Goal: Transaction & Acquisition: Purchase product/service

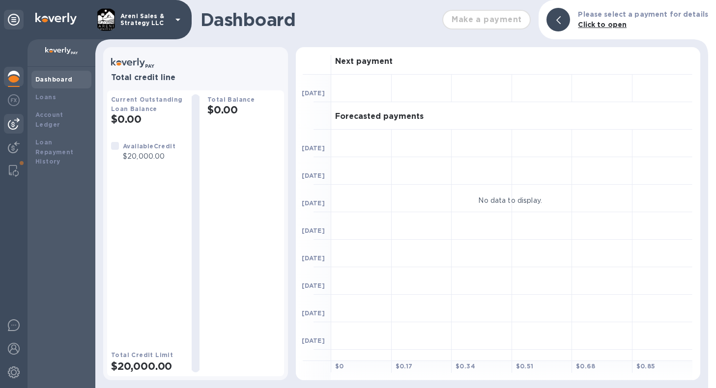
click at [16, 122] on img at bounding box center [14, 124] width 12 height 12
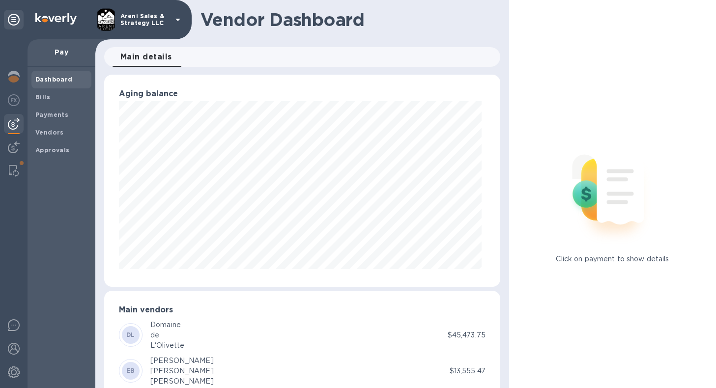
scroll to position [212, 392]
click at [65, 103] on div "Bills" at bounding box center [61, 97] width 60 height 18
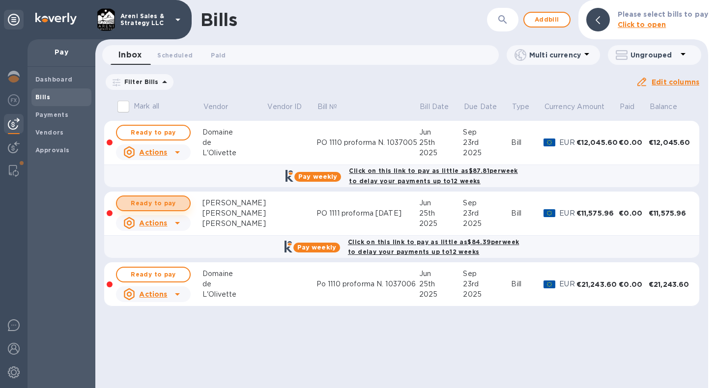
click at [180, 204] on span "Ready to pay" at bounding box center [153, 204] width 57 height 12
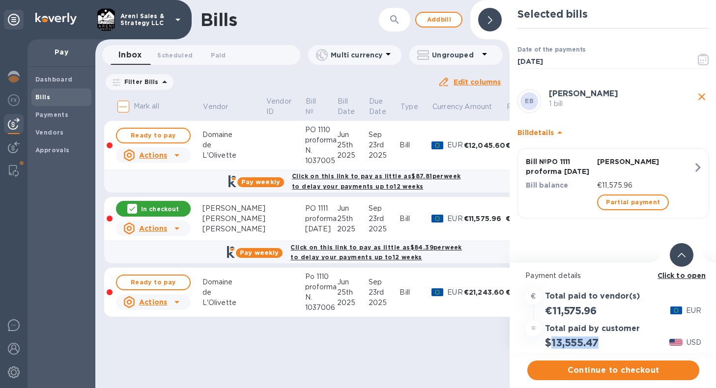
drag, startPoint x: 552, startPoint y: 344, endPoint x: 604, endPoint y: 344, distance: 52.6
click at [604, 344] on div "$13,555.47 USD" at bounding box center [614, 343] width 180 height 16
copy h2 "13,555.47"
click at [591, 370] on span "Continue to checkout" at bounding box center [613, 371] width 156 height 12
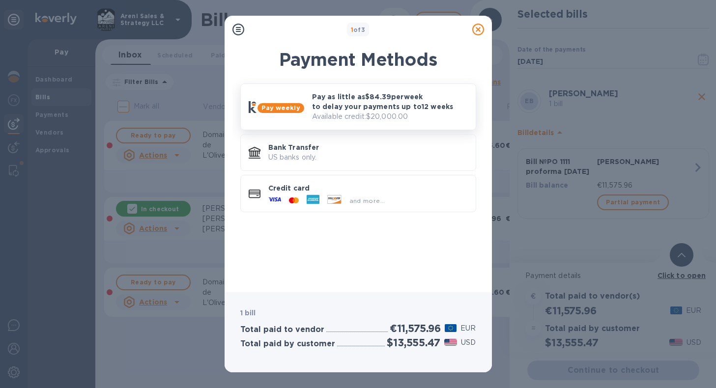
click at [437, 116] on p "Available credit: $20,000.00" at bounding box center [390, 117] width 156 height 10
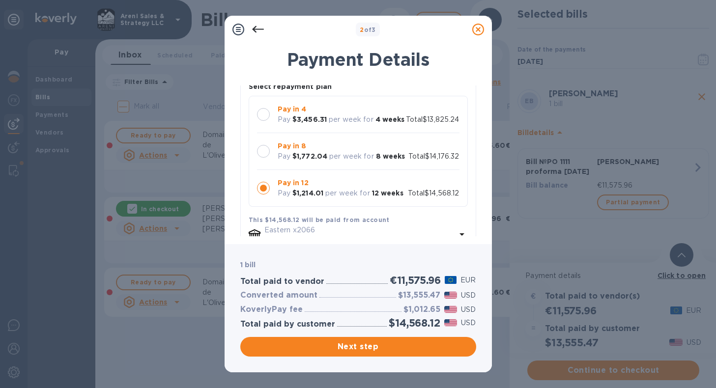
scroll to position [66, 0]
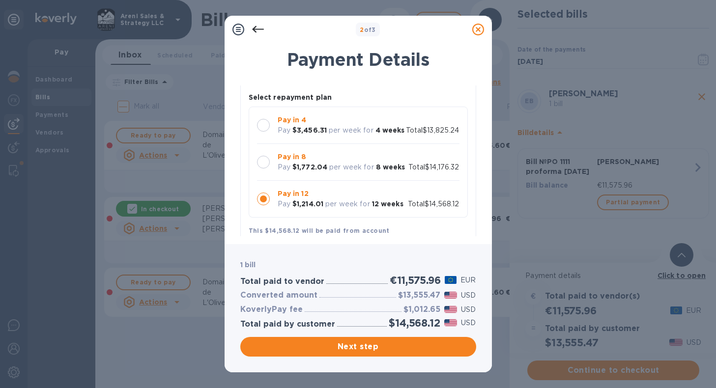
click at [433, 136] on div "Pay in 4 Pay $3,456.31 per week for 4 weeks Total $13,825.24" at bounding box center [358, 125] width 203 height 21
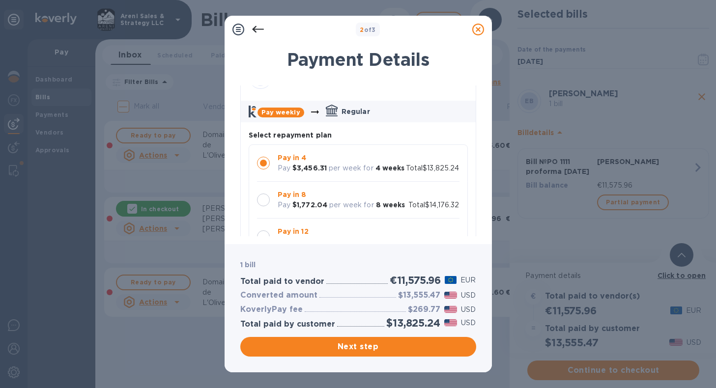
scroll to position [35, 0]
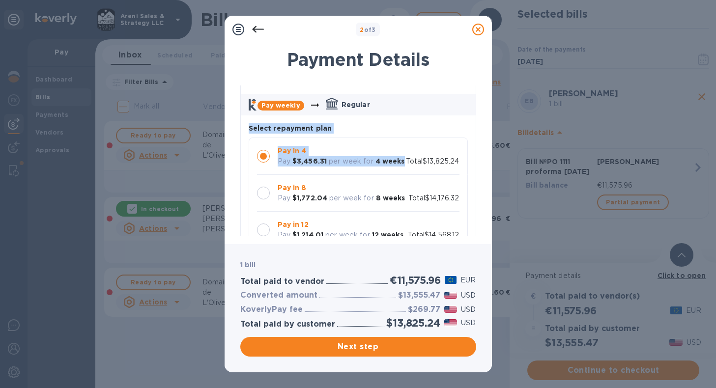
drag, startPoint x: 472, startPoint y: 120, endPoint x: 472, endPoint y: 165, distance: 44.2
click at [472, 165] on div "[PERSON_NAME] [PERSON_NAME] 1 bill Pay weekly Regular Select repayment plan Pay…" at bounding box center [358, 249] width 236 height 398
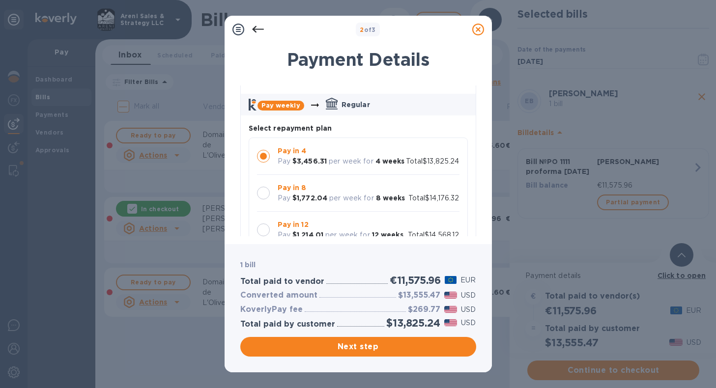
click at [465, 75] on div "Payment Details" at bounding box center [358, 67] width 236 height 36
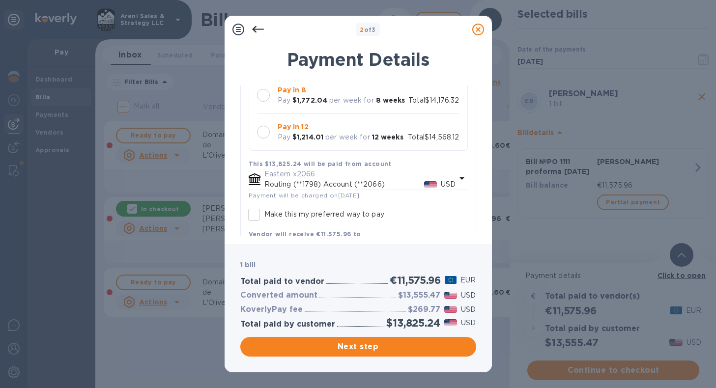
scroll to position [155, 0]
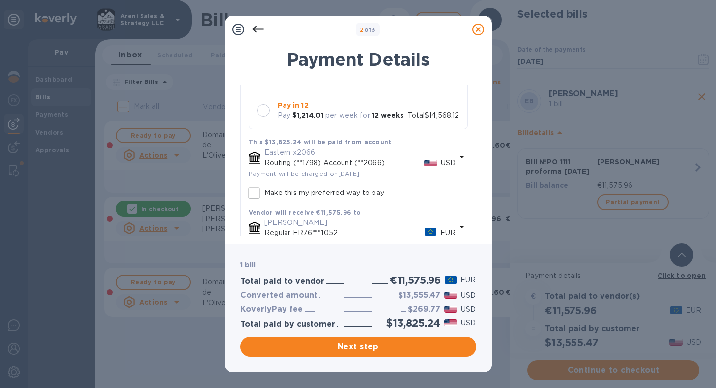
click at [264, 117] on div at bounding box center [263, 110] width 13 height 13
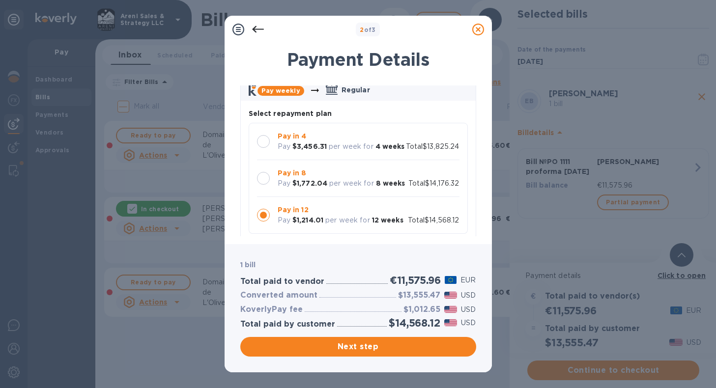
scroll to position [46, 0]
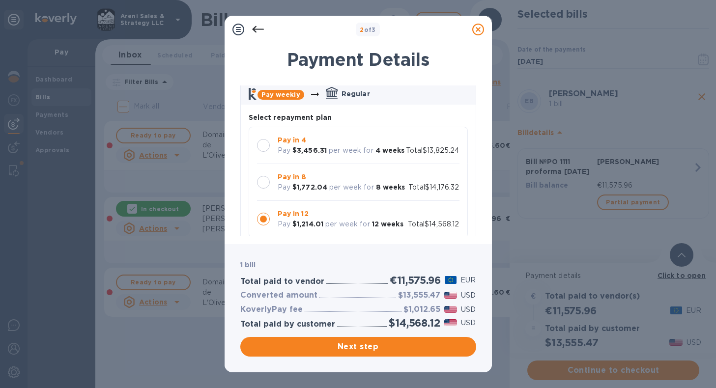
click at [266, 139] on div at bounding box center [263, 145] width 13 height 13
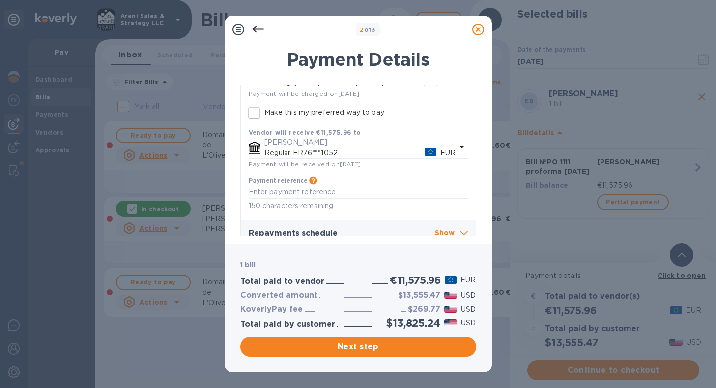
scroll to position [266, 0]
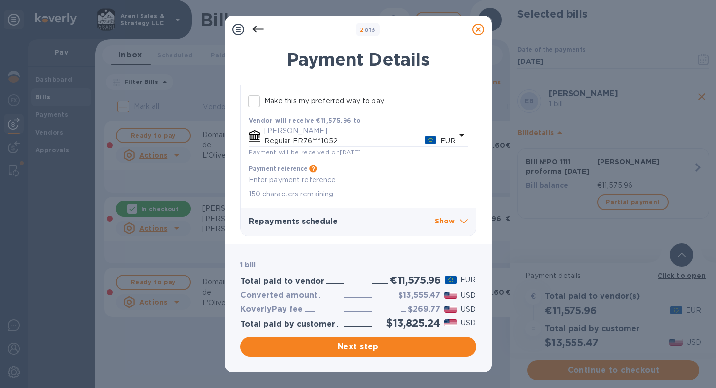
click at [444, 222] on p "Show" at bounding box center [451, 222] width 33 height 12
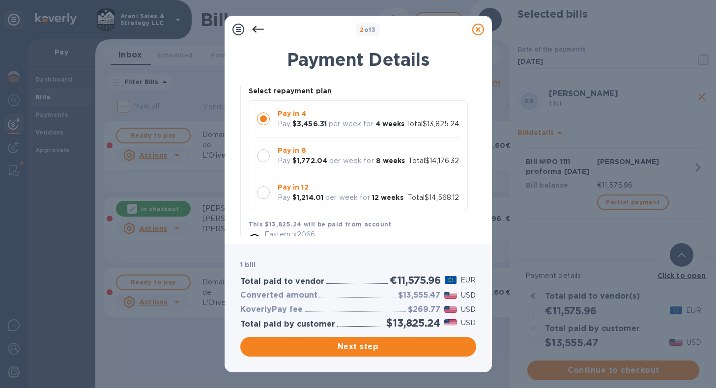
scroll to position [71, 0]
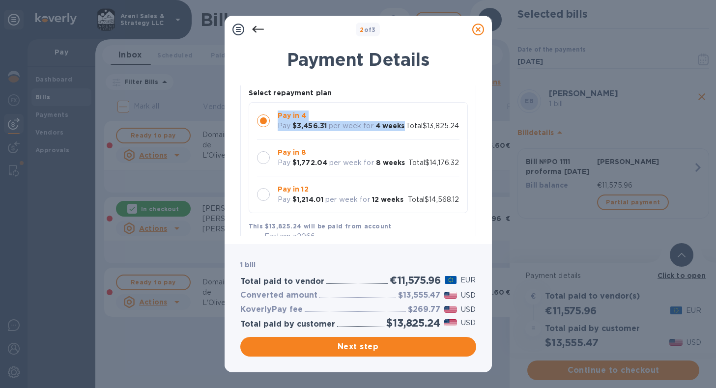
drag, startPoint x: 476, startPoint y: 124, endPoint x: 476, endPoint y: 98, distance: 25.6
click at [476, 98] on div "[PERSON_NAME] [PERSON_NAME] 1 bill Pay weekly Regular Select repayment plan Pay…" at bounding box center [358, 161] width 236 height 151
click at [459, 75] on div "Payment Details" at bounding box center [358, 67] width 236 height 36
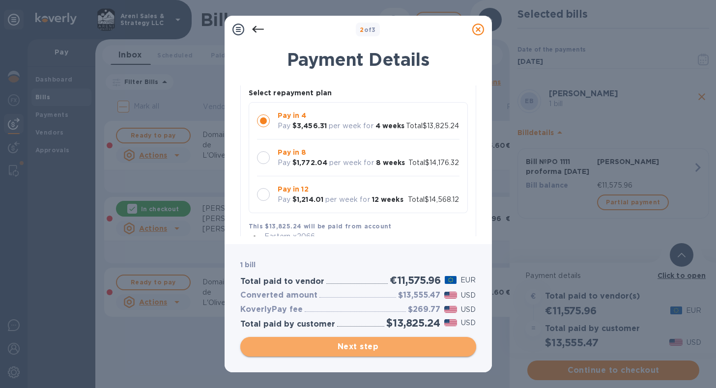
click at [362, 348] on span "Next step" at bounding box center [358, 347] width 220 height 12
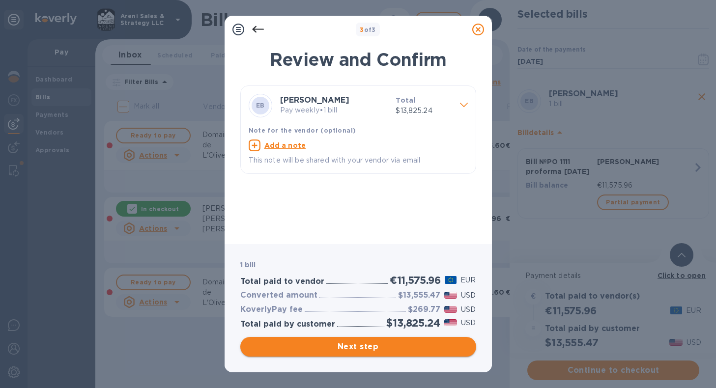
click at [348, 348] on span "Next step" at bounding box center [358, 347] width 220 height 12
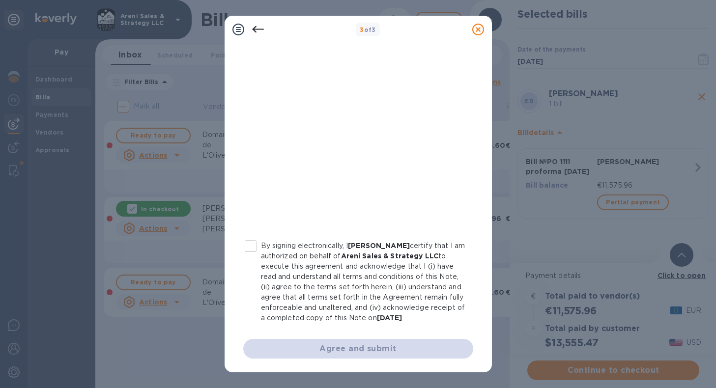
scroll to position [172, 0]
click at [251, 239] on input "By signing electronically, I [PERSON_NAME] certify that I am authorized on beha…" at bounding box center [250, 246] width 21 height 21
checkbox input "true"
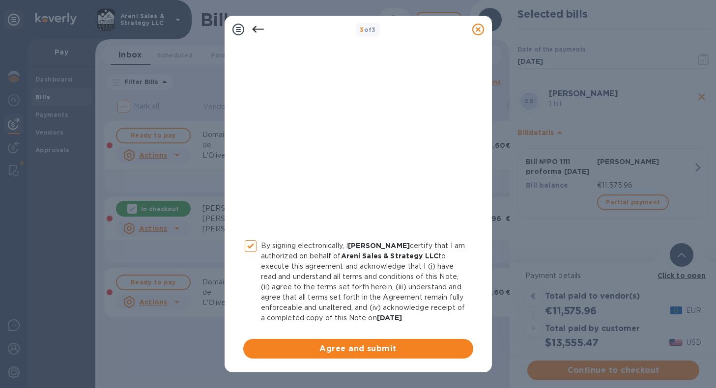
scroll to position [0, 0]
click at [346, 350] on span "Agree and submit" at bounding box center [358, 349] width 214 height 12
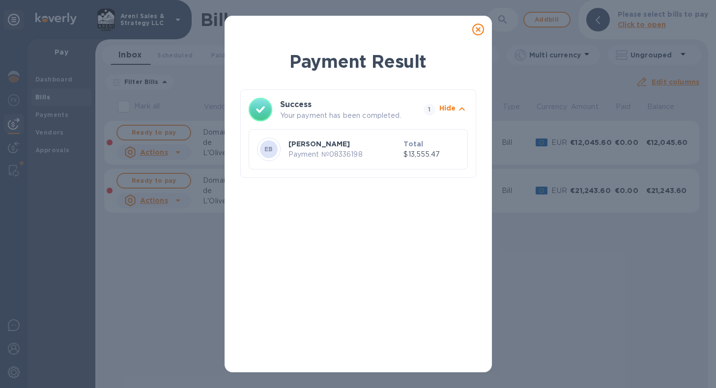
click at [479, 28] on icon at bounding box center [478, 30] width 12 height 12
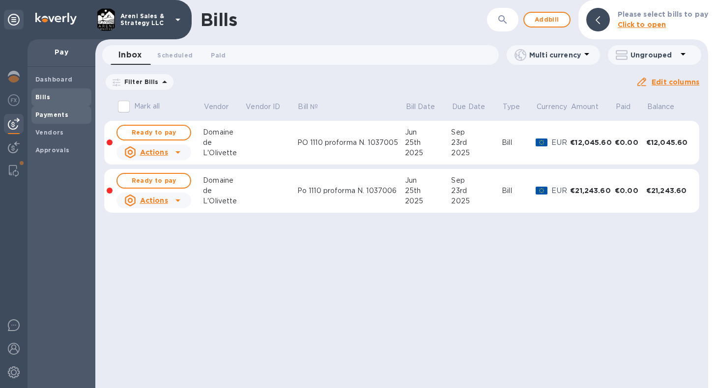
click at [54, 116] on b "Payments" at bounding box center [51, 114] width 33 height 7
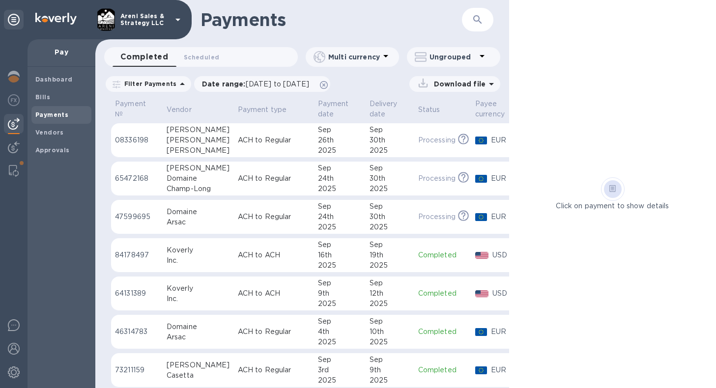
click at [386, 143] on td "[DATE]" at bounding box center [390, 140] width 49 height 34
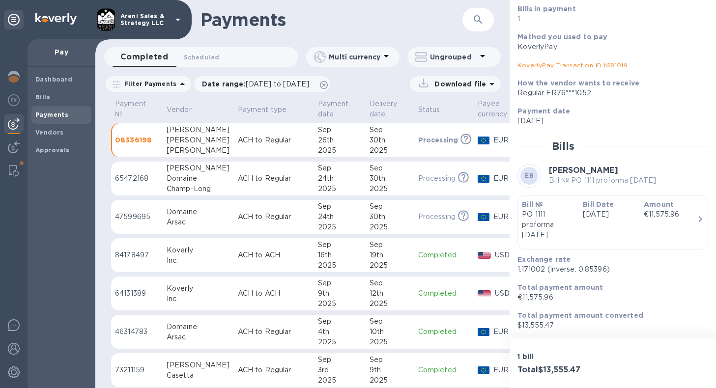
scroll to position [95, 0]
click at [612, 233] on div "Bill Date [DATE]" at bounding box center [609, 220] width 61 height 49
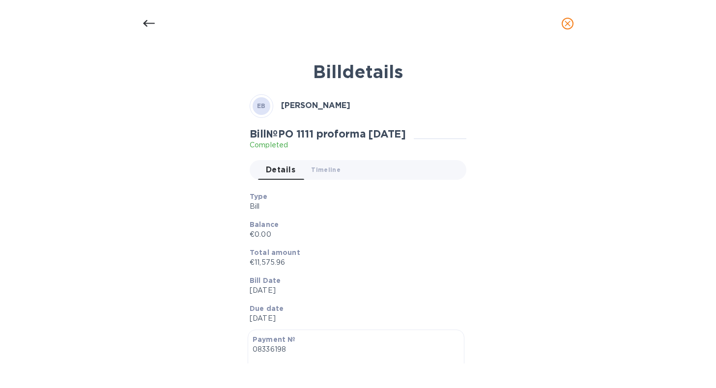
click at [146, 27] on icon at bounding box center [149, 23] width 12 height 7
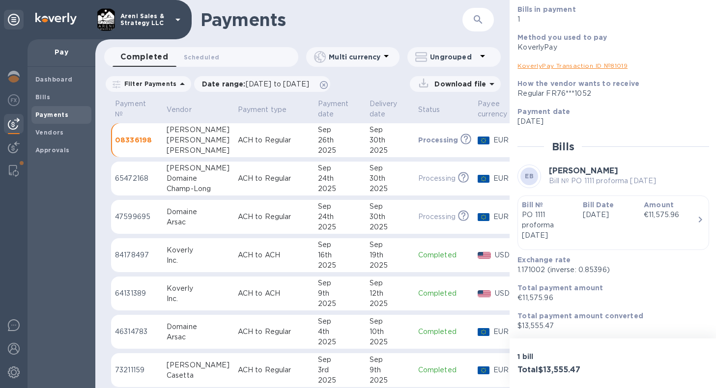
scroll to position [0, 0]
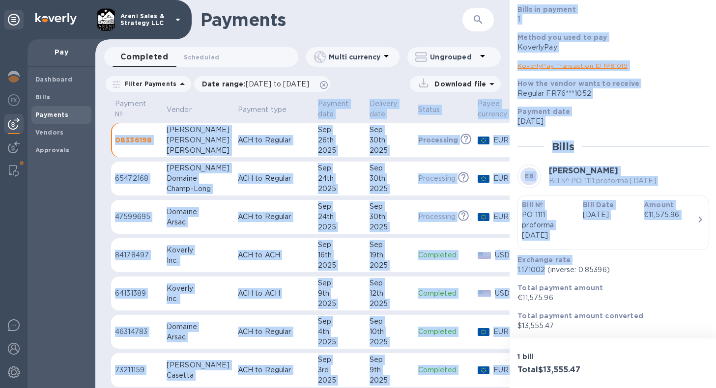
drag, startPoint x: 544, startPoint y: 268, endPoint x: 507, endPoint y: 267, distance: 36.4
click at [507, 267] on div "Payments ​ Completed 0 Scheduled 0 Multi currency Ungrouped Filter Payments Dat…" at bounding box center [406, 194] width 622 height 388
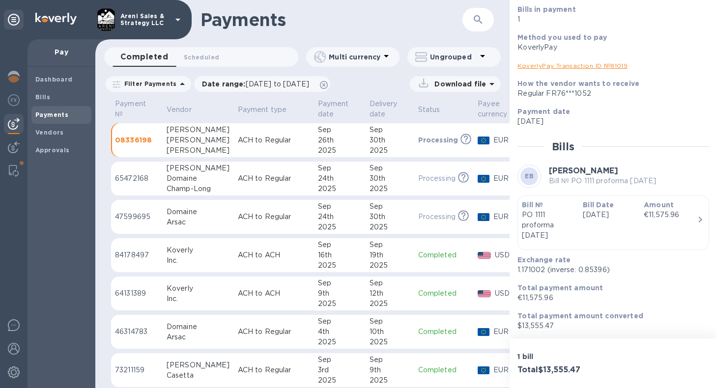
click at [656, 272] on p "1.171002 (inverse: 0.85396)" at bounding box center [610, 270] width 184 height 10
drag, startPoint x: 543, startPoint y: 270, endPoint x: 533, endPoint y: 270, distance: 9.8
click at [533, 270] on p "1.171002 (inverse: 0.85396)" at bounding box center [610, 270] width 184 height 10
click at [652, 283] on p "Total payment amount" at bounding box center [610, 288] width 184 height 10
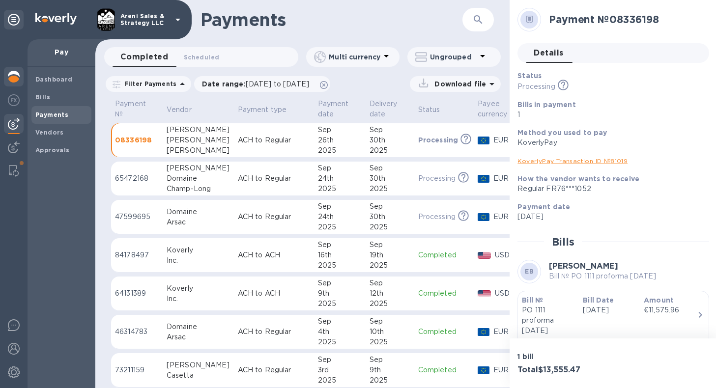
click at [19, 78] on img at bounding box center [14, 77] width 12 height 12
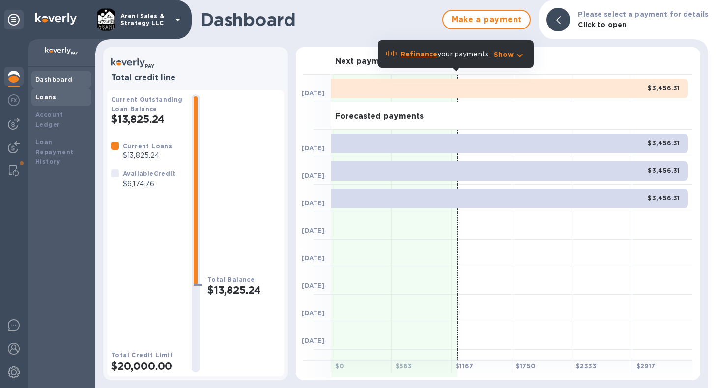
click at [51, 101] on div "Loans" at bounding box center [61, 97] width 52 height 10
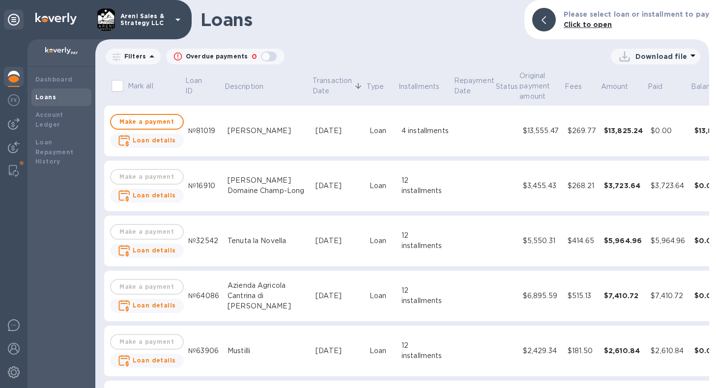
click at [649, 135] on td "$0.00" at bounding box center [668, 131] width 43 height 51
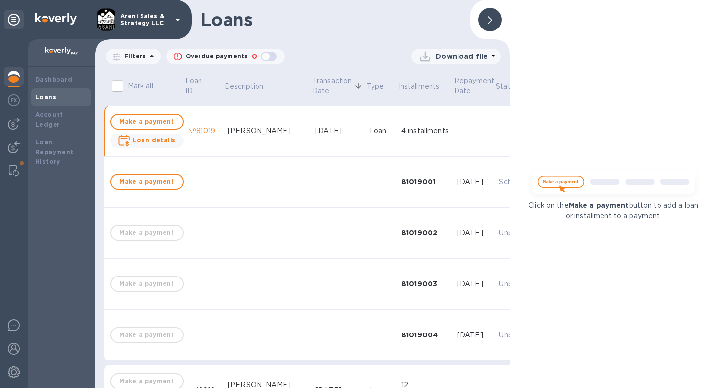
click at [51, 94] on b "Loans" at bounding box center [45, 96] width 21 height 7
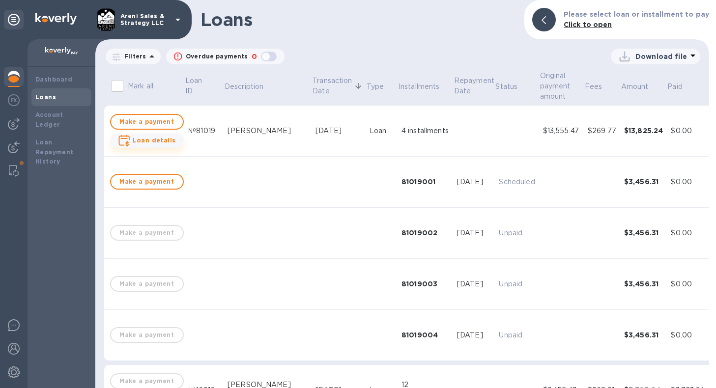
click at [143, 145] on span "Loan details" at bounding box center [154, 141] width 43 height 10
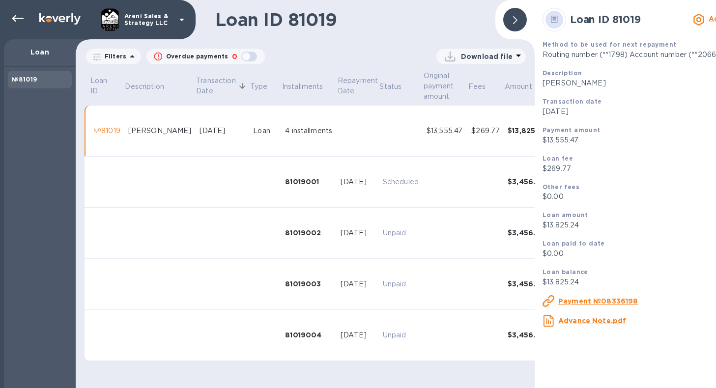
click at [379, 129] on td at bounding box center [401, 131] width 44 height 51
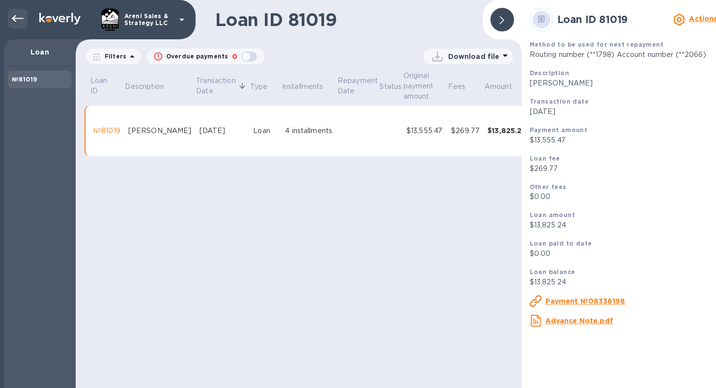
click at [16, 19] on icon at bounding box center [18, 18] width 12 height 7
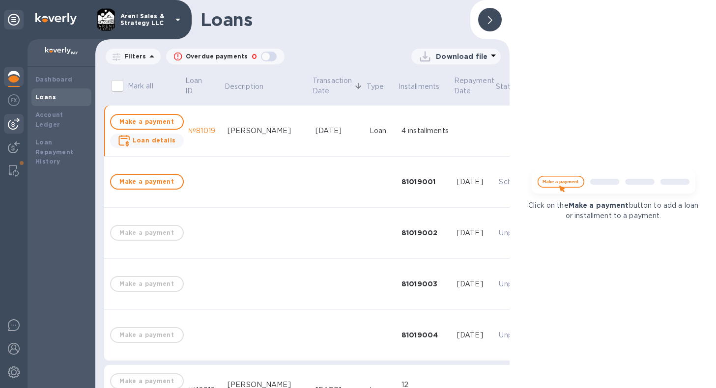
click at [16, 119] on img at bounding box center [14, 124] width 12 height 12
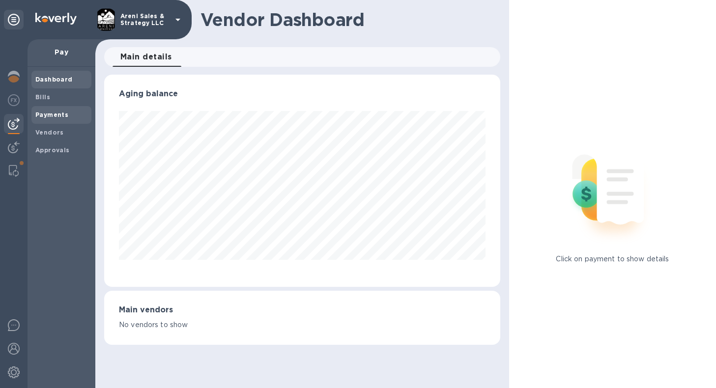
scroll to position [212, 396]
click at [65, 113] on b "Payments" at bounding box center [51, 114] width 33 height 7
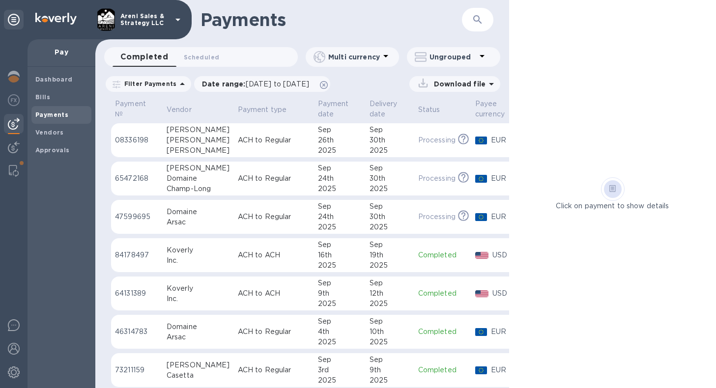
click at [382, 144] on div "30th" at bounding box center [390, 140] width 41 height 10
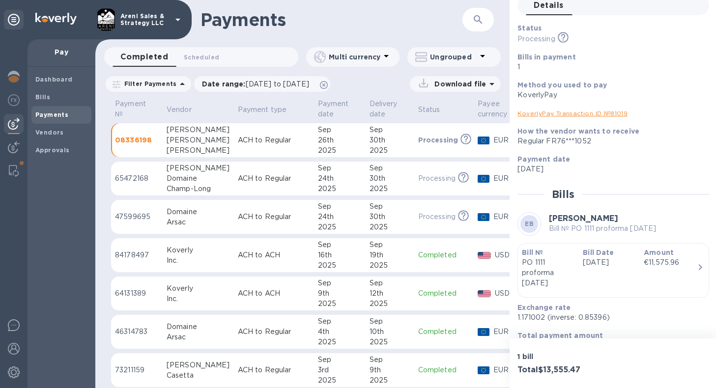
scroll to position [53, 0]
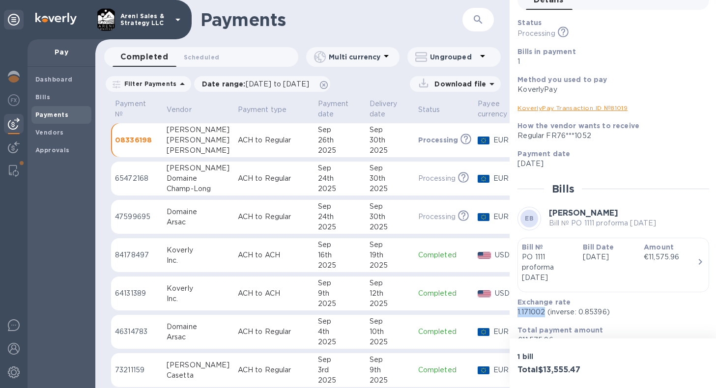
drag, startPoint x: 517, startPoint y: 311, endPoint x: 543, endPoint y: 312, distance: 26.1
click at [543, 312] on p "1.171002 (inverse: 0.85396)" at bounding box center [610, 312] width 184 height 10
copy p "1.171002"
click at [19, 101] on img at bounding box center [14, 100] width 12 height 12
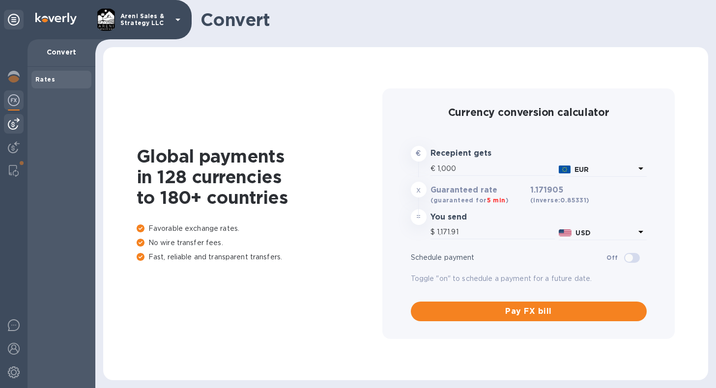
click at [10, 129] on img at bounding box center [14, 124] width 12 height 12
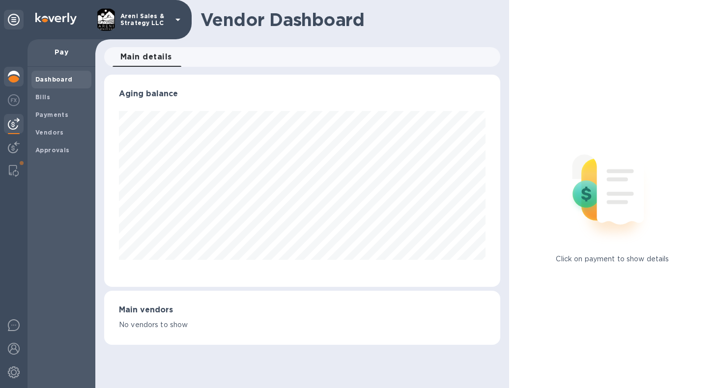
scroll to position [212, 396]
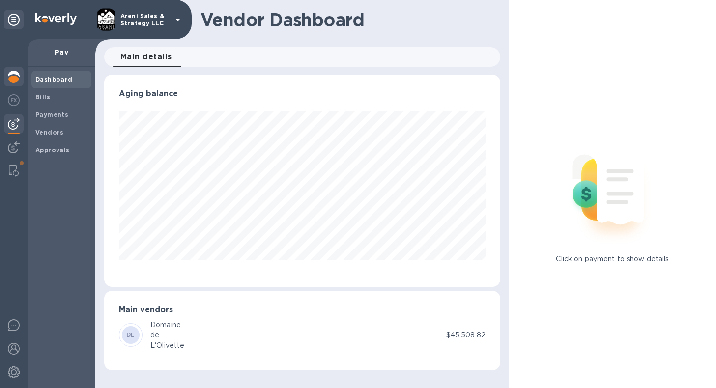
click at [9, 78] on img at bounding box center [14, 77] width 12 height 12
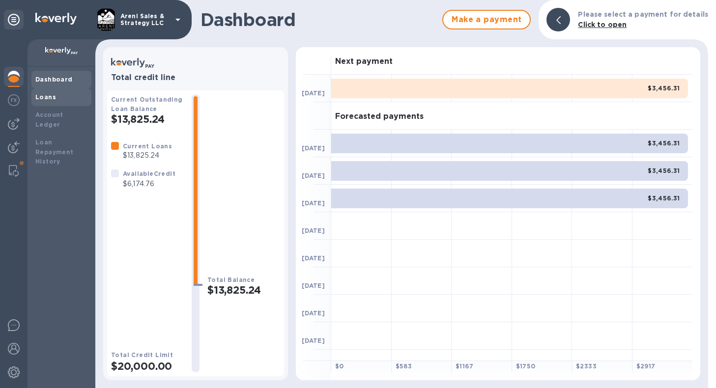
click at [69, 96] on div "Loans" at bounding box center [61, 97] width 52 height 10
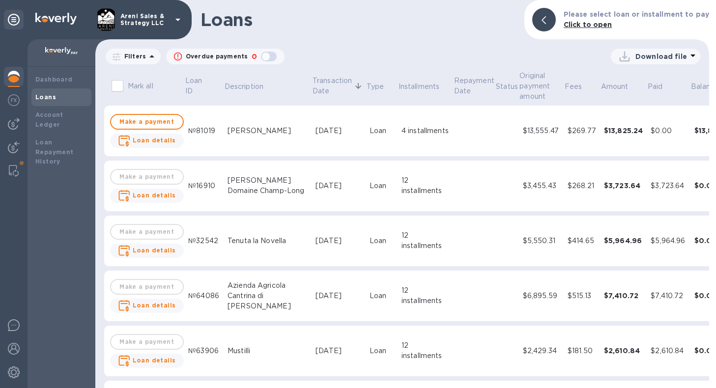
click at [453, 124] on td at bounding box center [474, 131] width 42 height 51
